Goal: Task Accomplishment & Management: Manage account settings

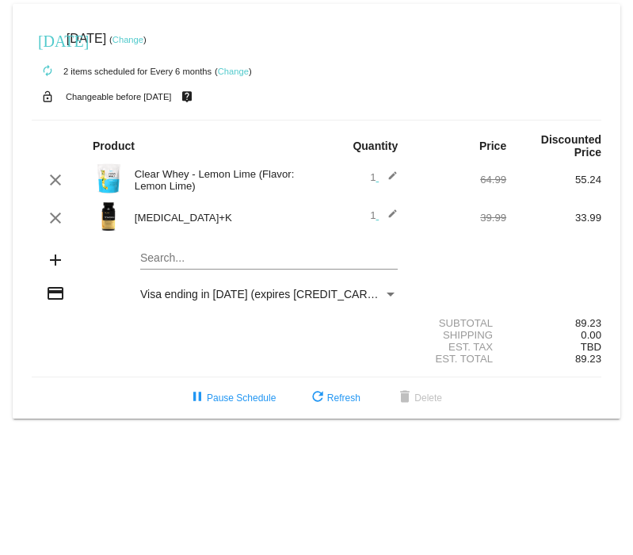
click at [143, 40] on link "Change" at bounding box center [128, 40] width 31 height 10
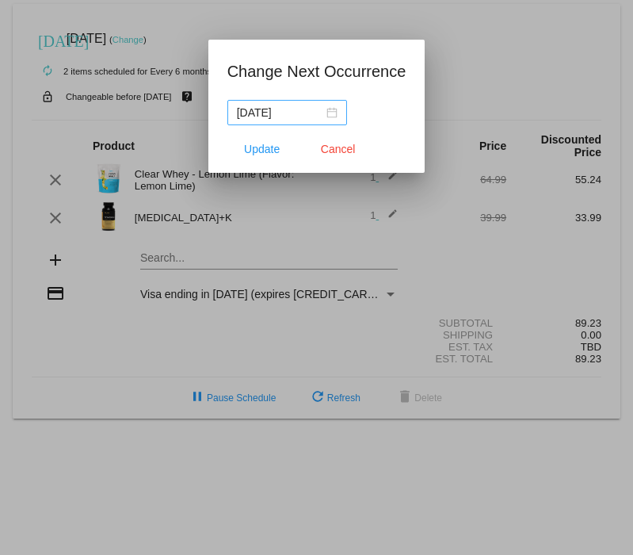
click at [323, 116] on div "[DATE]" at bounding box center [287, 112] width 101 height 17
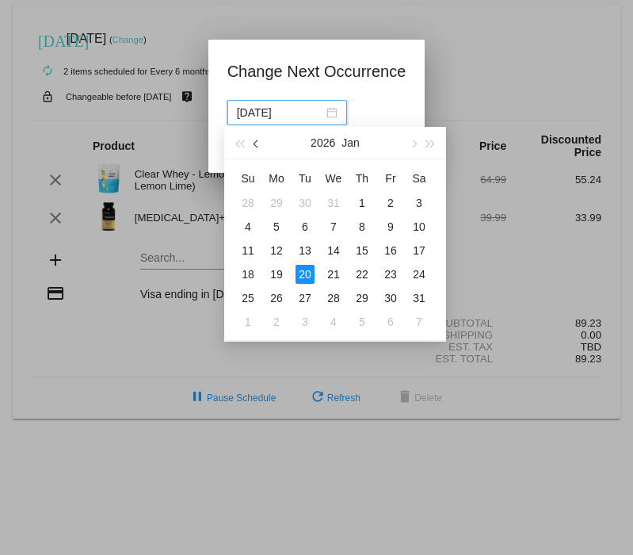
click at [253, 144] on button "button" at bounding box center [256, 143] width 17 height 32
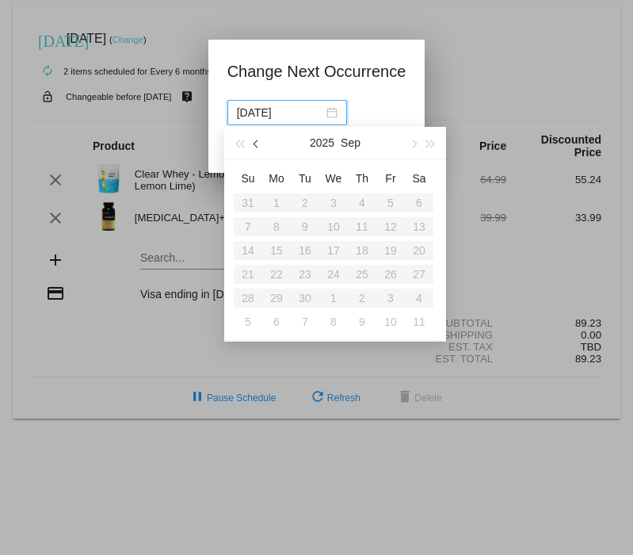
click at [253, 144] on button "button" at bounding box center [256, 143] width 17 height 32
click at [416, 142] on button "button" at bounding box center [412, 143] width 17 height 32
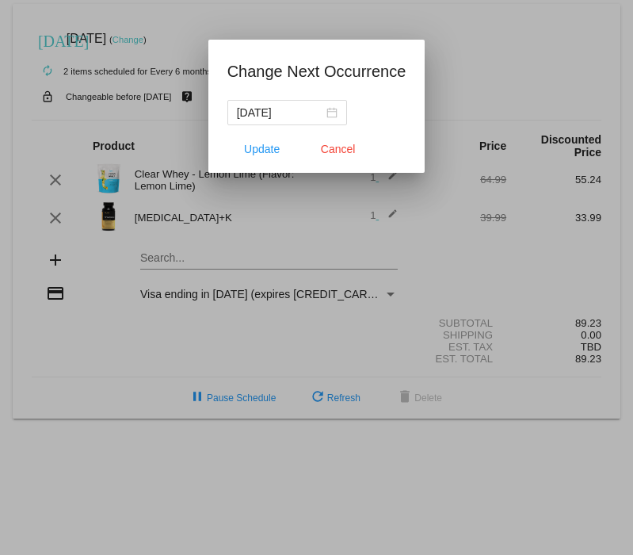
click at [469, 62] on div at bounding box center [316, 277] width 633 height 555
